Goal: Task Accomplishment & Management: Manage account settings

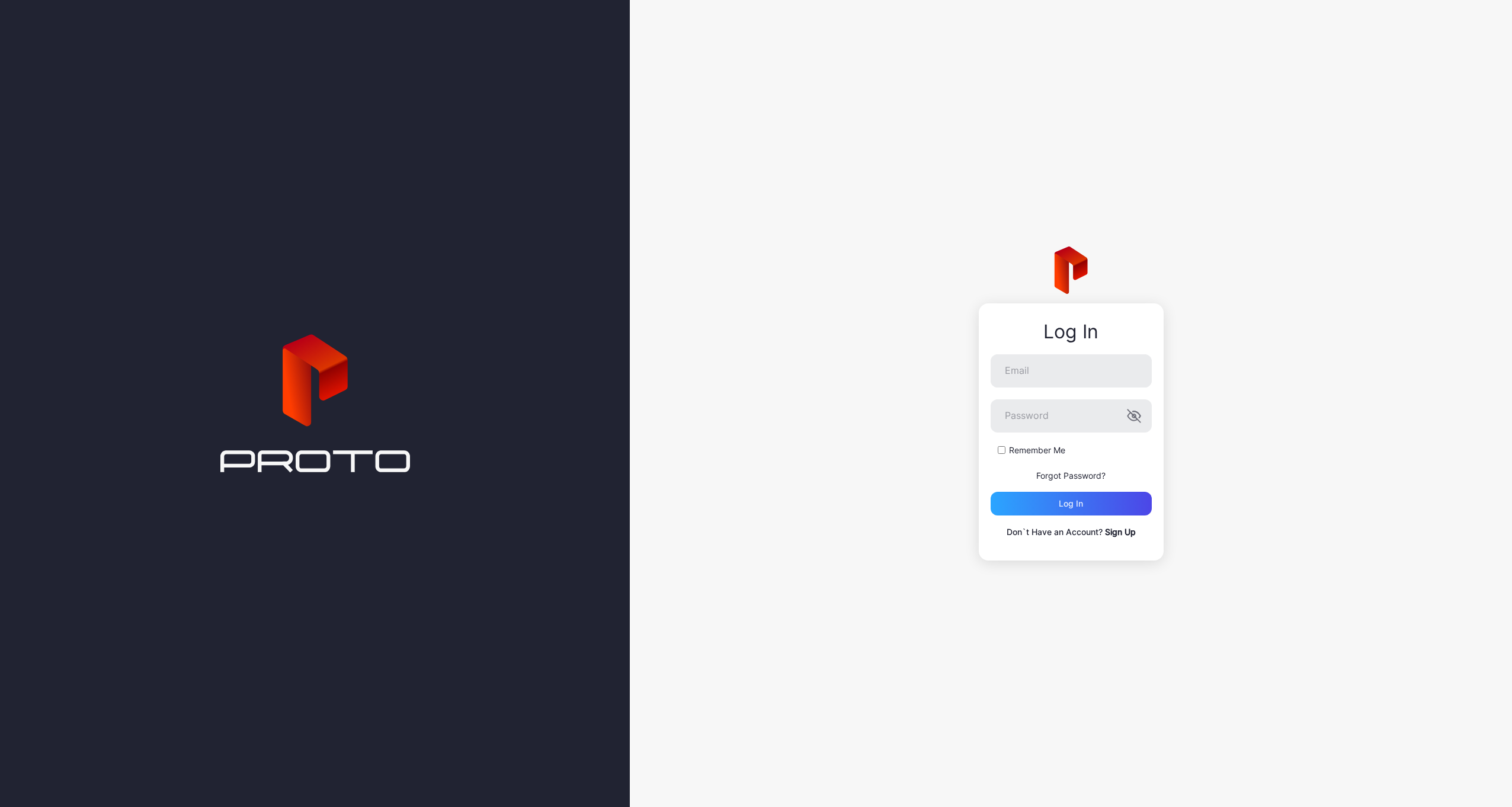
click at [1120, 529] on link "Sign Up" at bounding box center [1120, 532] width 31 height 10
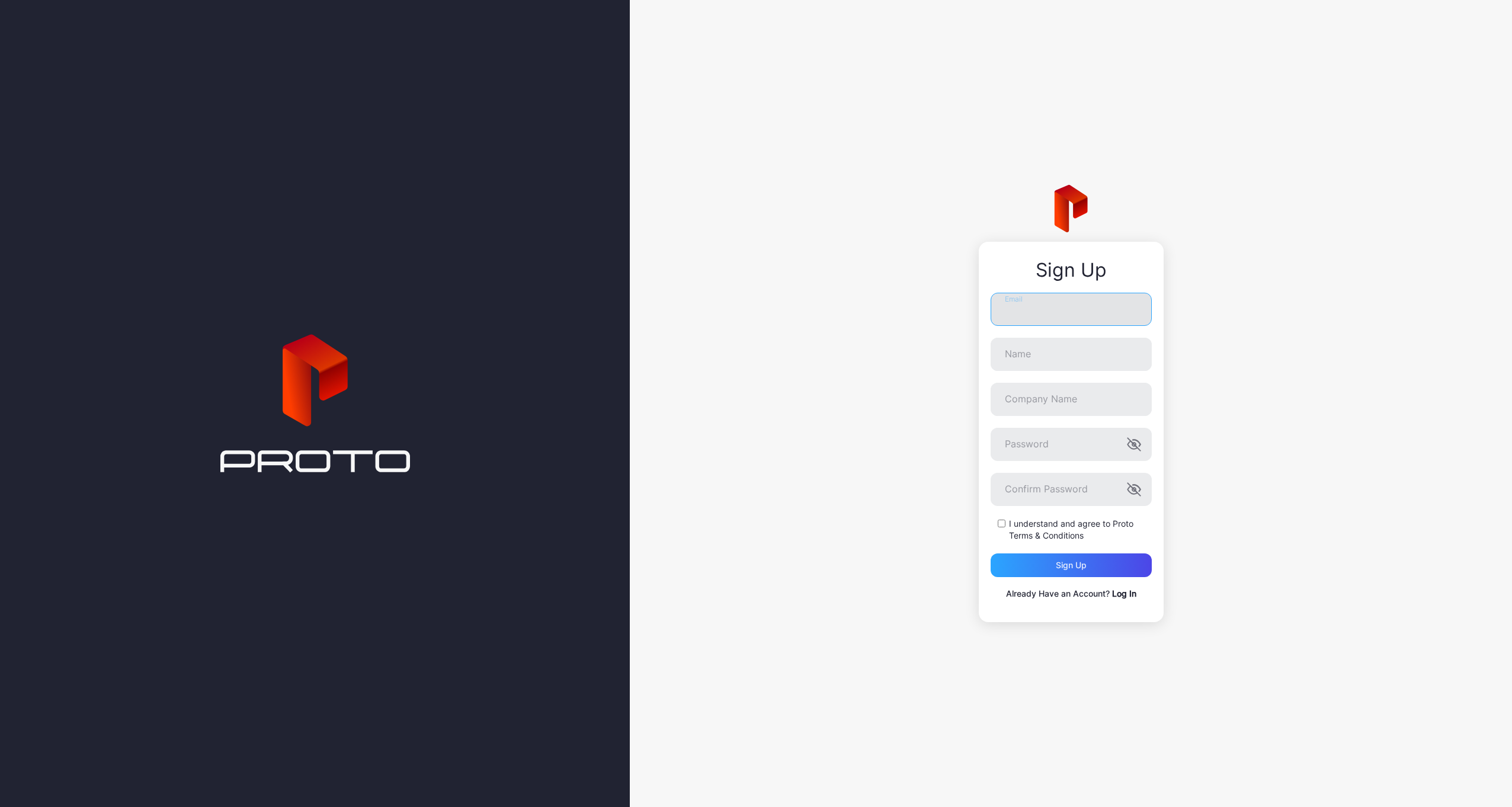
click at [1045, 303] on input "Email" at bounding box center [1070, 309] width 161 height 33
type input "**********"
type input "*********"
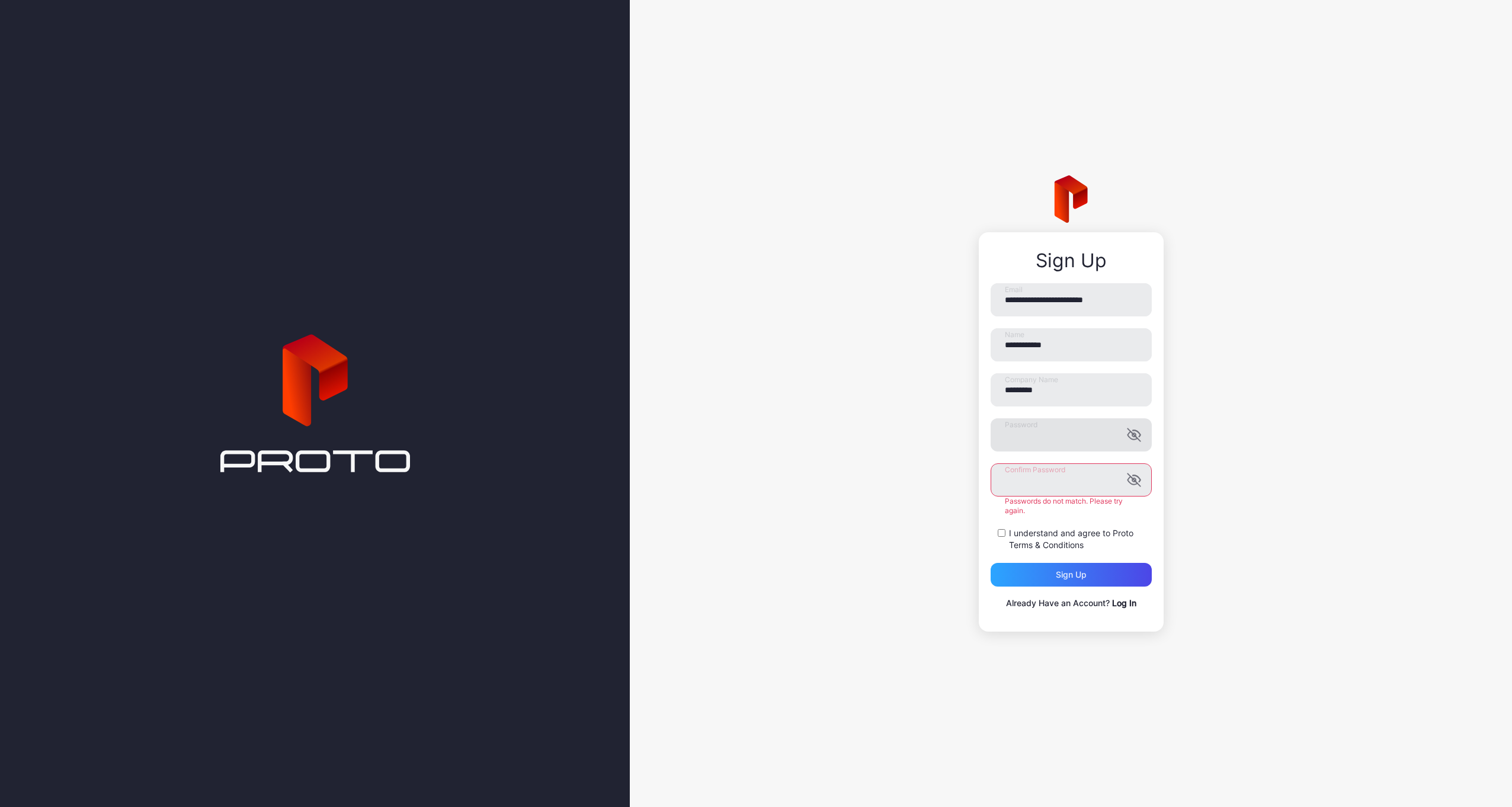
click at [1129, 438] on icon "button" at bounding box center [1131, 435] width 9 height 7
click at [1129, 438] on icon "button" at bounding box center [1134, 434] width 13 height 9
click at [1131, 483] on icon "button" at bounding box center [1133, 479] width 14 height 14
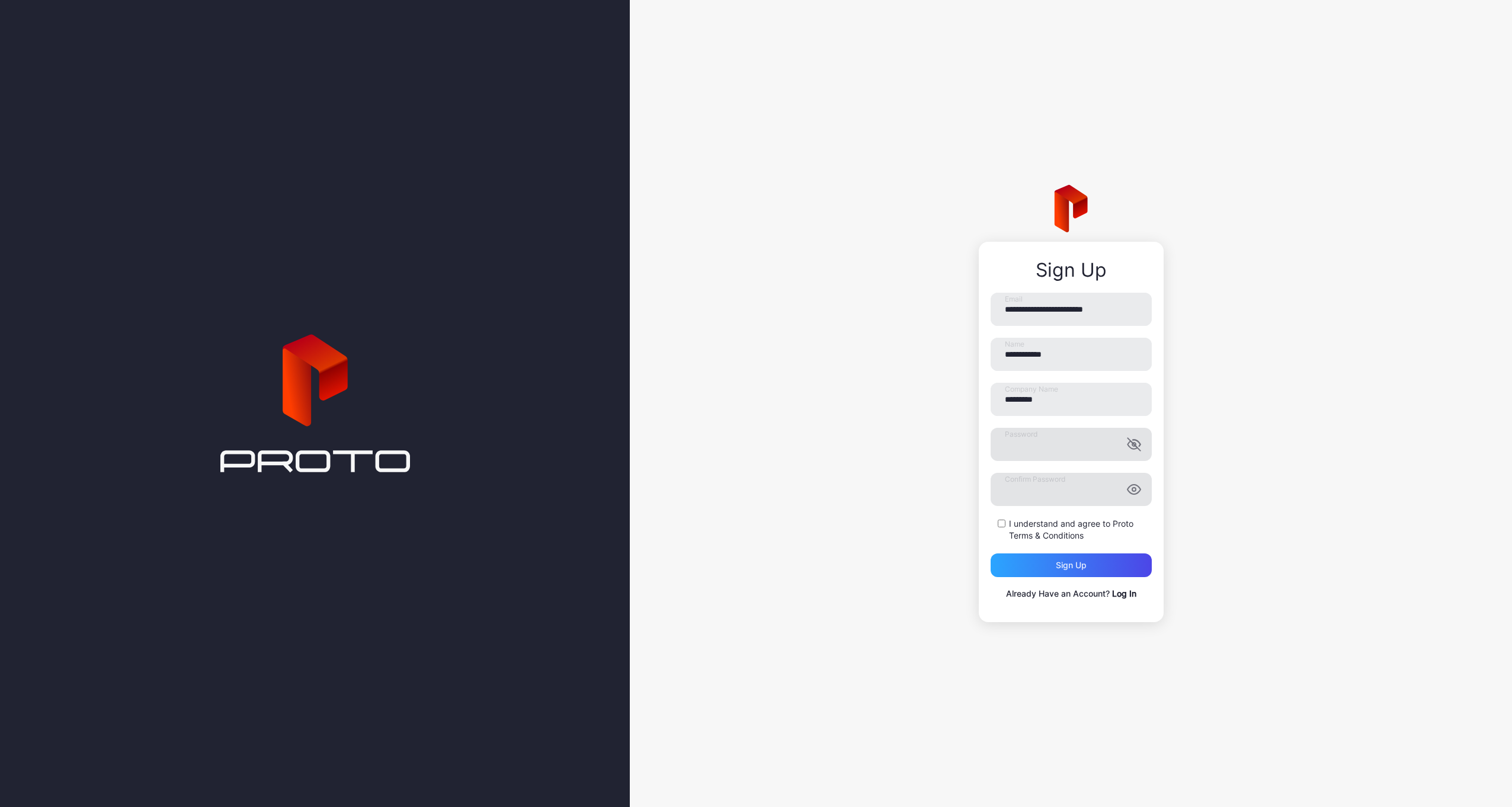
click at [1137, 488] on icon "button" at bounding box center [1133, 489] width 14 height 14
click at [997, 524] on div "I understand and agree to Proto Terms & Conditions" at bounding box center [1070, 529] width 161 height 24
click at [1043, 565] on div "Sign up" at bounding box center [1070, 565] width 161 height 24
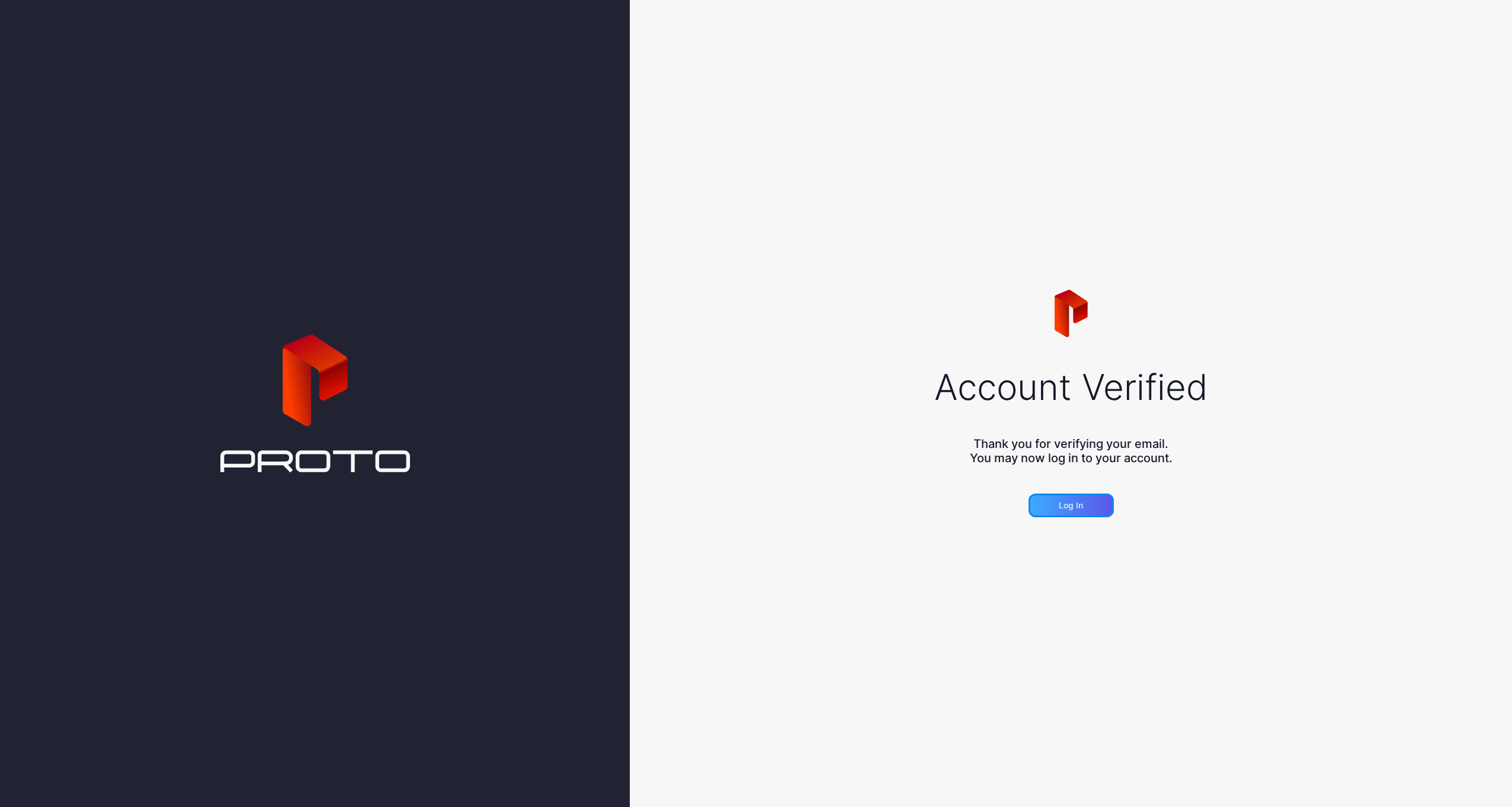
click at [1083, 498] on div "Log in" at bounding box center [1070, 506] width 85 height 24
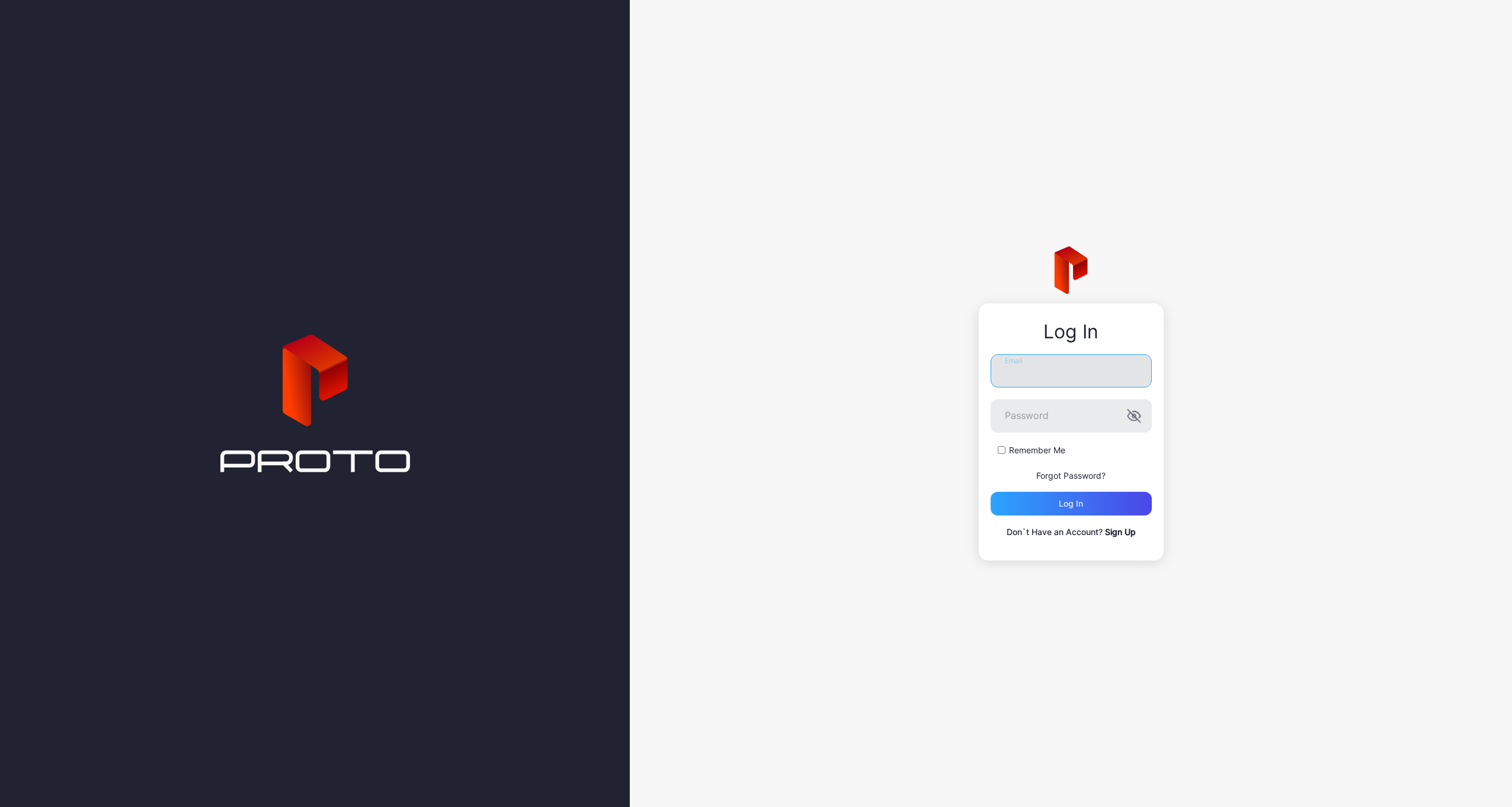
click at [1107, 370] on input "Email" at bounding box center [1070, 371] width 161 height 33
type input "**********"
click at [1088, 500] on div "Log in" at bounding box center [1070, 503] width 161 height 24
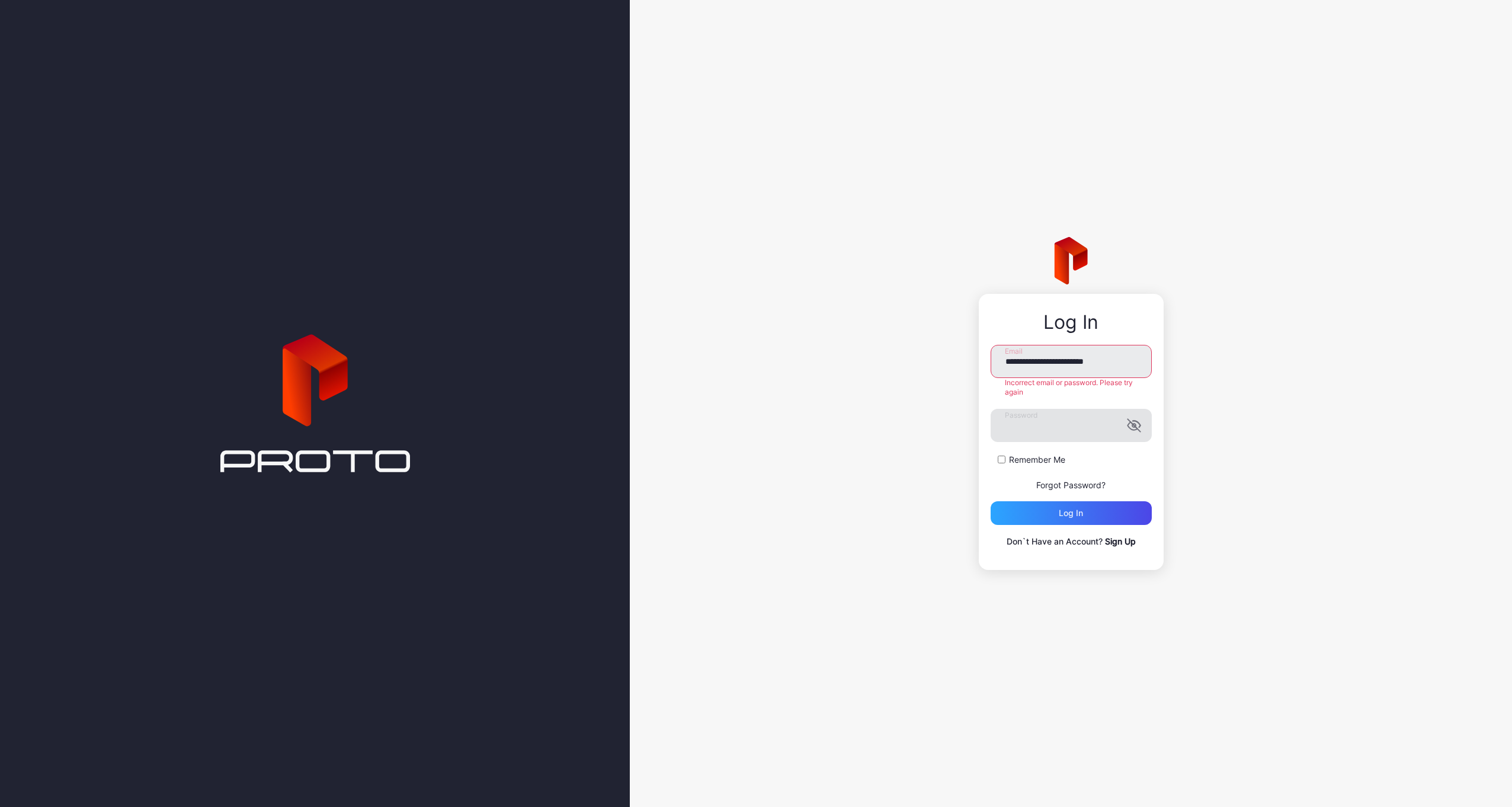
click at [1134, 425] on icon "button" at bounding box center [1134, 425] width 2 height 3
click at [1053, 510] on div "Log in" at bounding box center [1070, 513] width 161 height 24
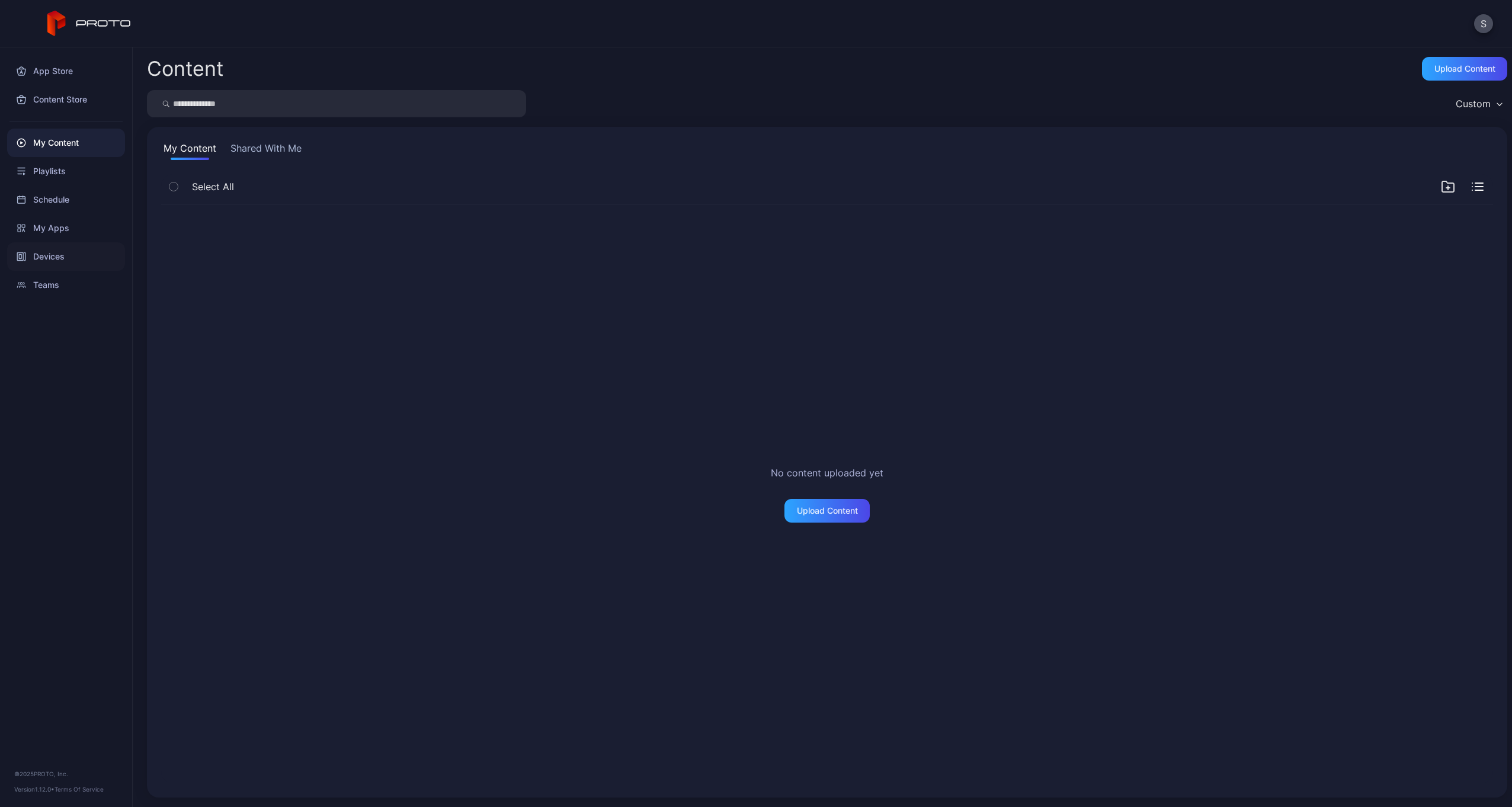
click at [46, 261] on div "Devices" at bounding box center [66, 256] width 118 height 28
click at [244, 152] on button "Shared With Me" at bounding box center [265, 150] width 76 height 19
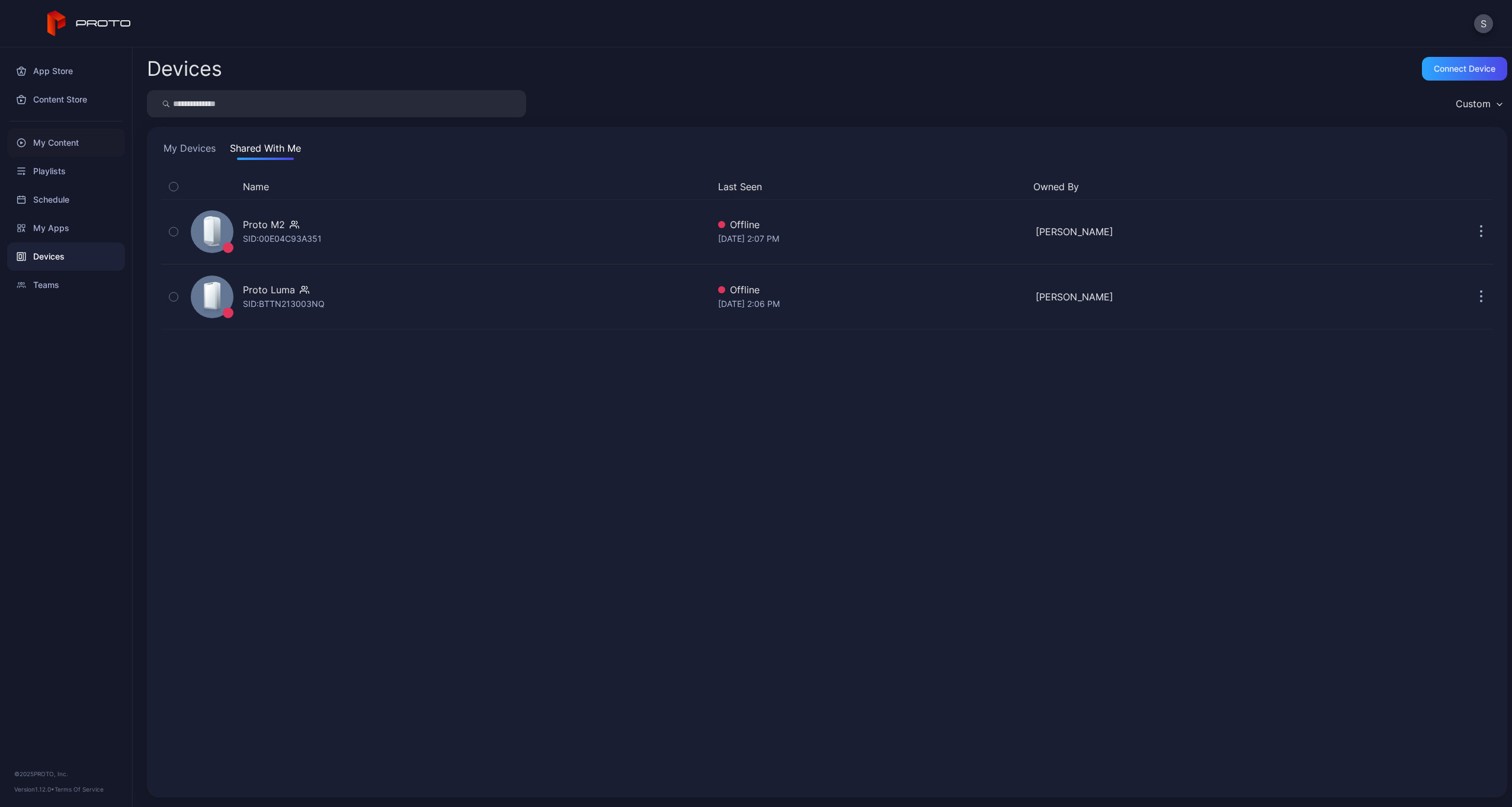
click at [36, 140] on div "My Content" at bounding box center [66, 143] width 118 height 28
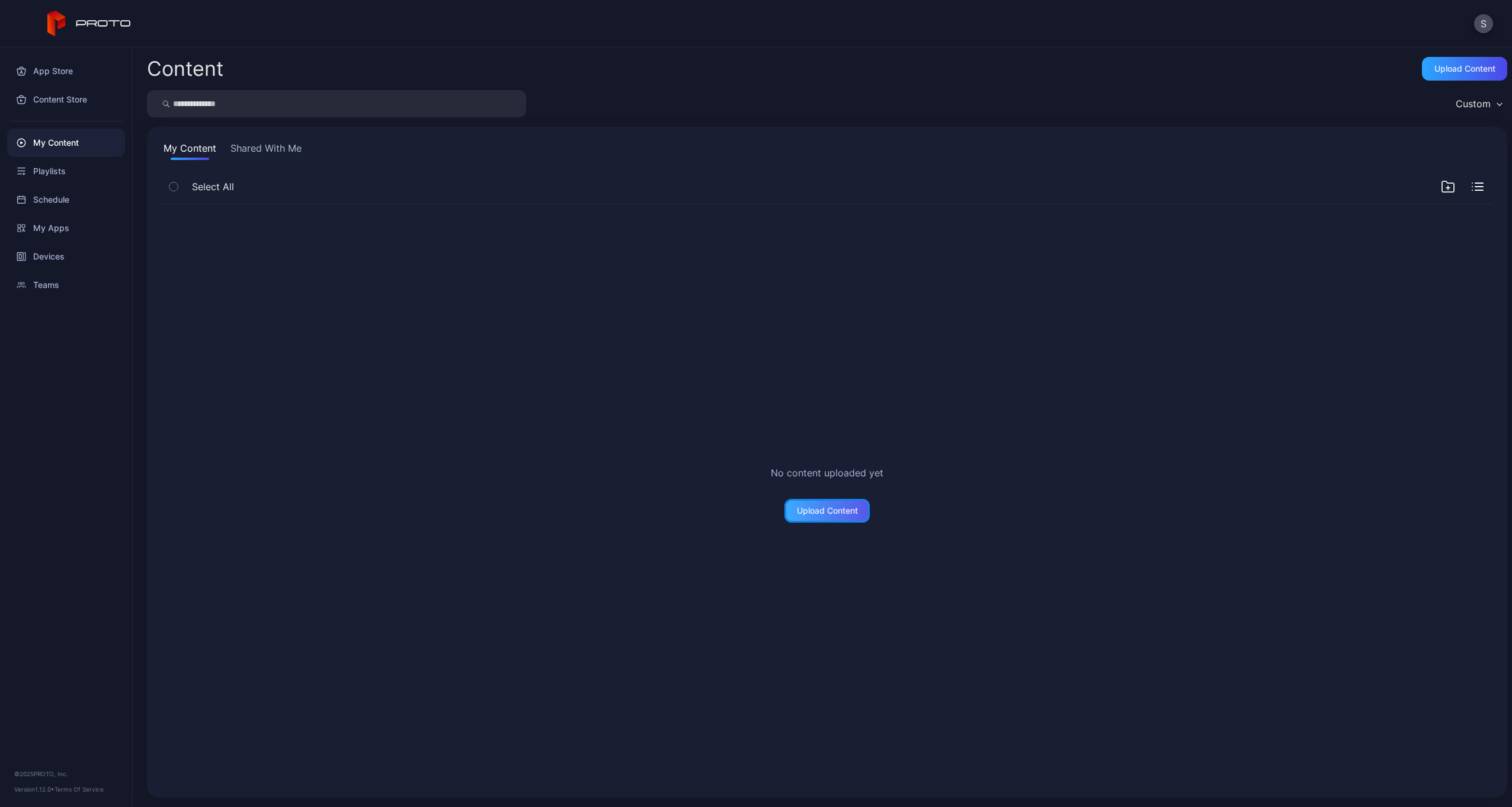
click at [829, 512] on div "Upload Content" at bounding box center [827, 510] width 61 height 9
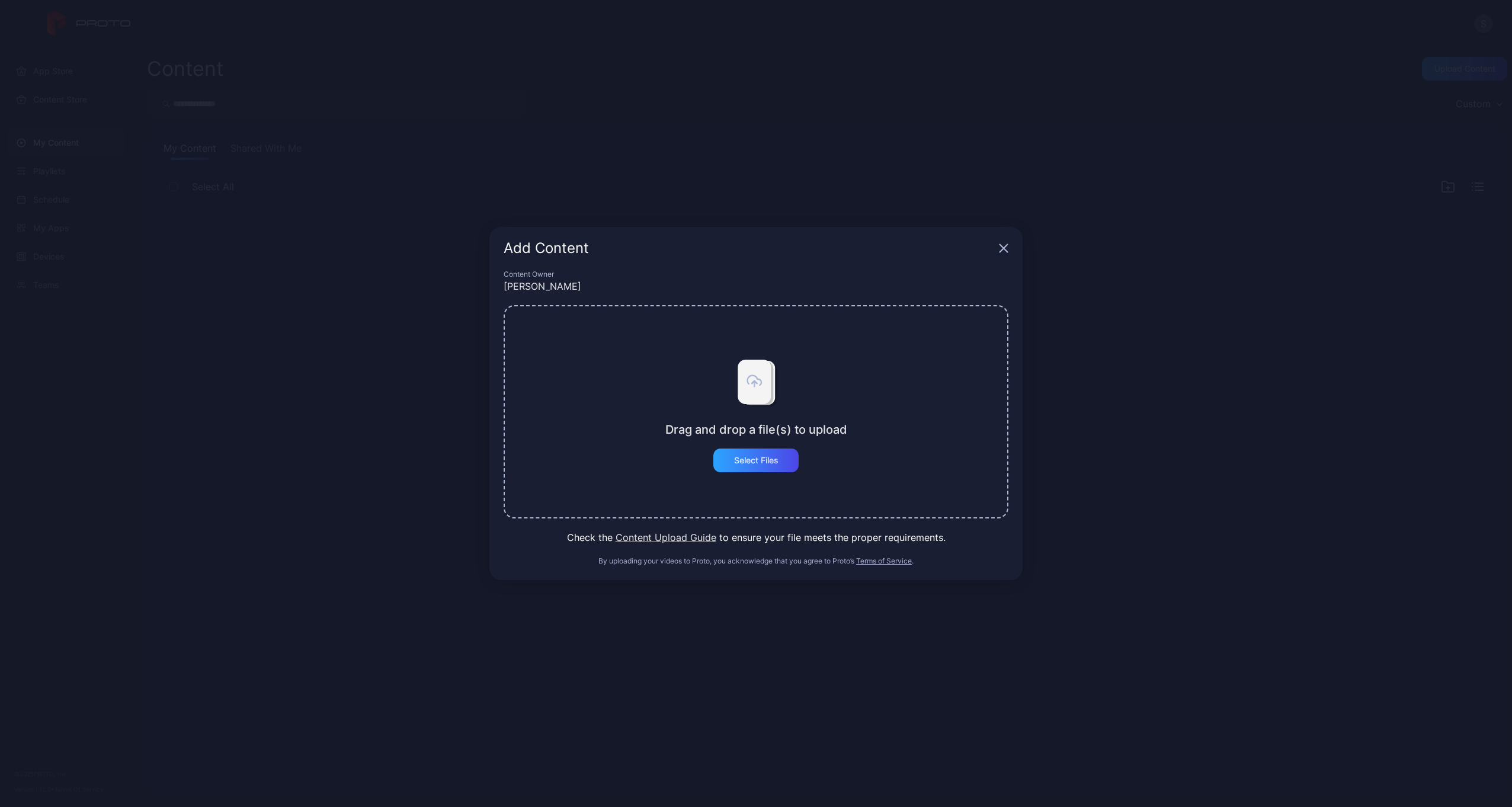
click at [1001, 249] on icon "button" at bounding box center [1002, 248] width 9 height 9
